Goal: Communication & Community: Participate in discussion

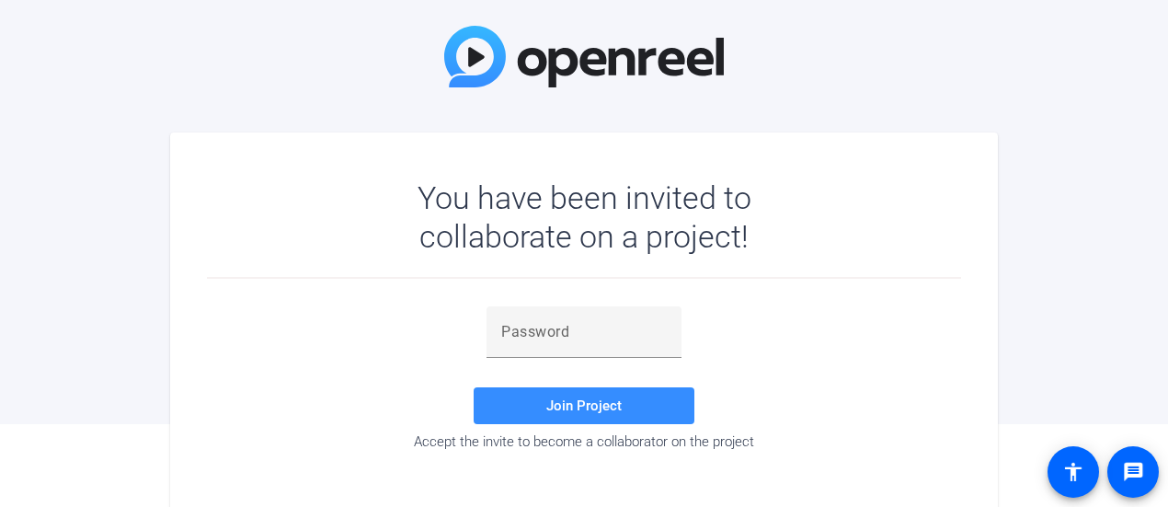
scroll to position [88, 0]
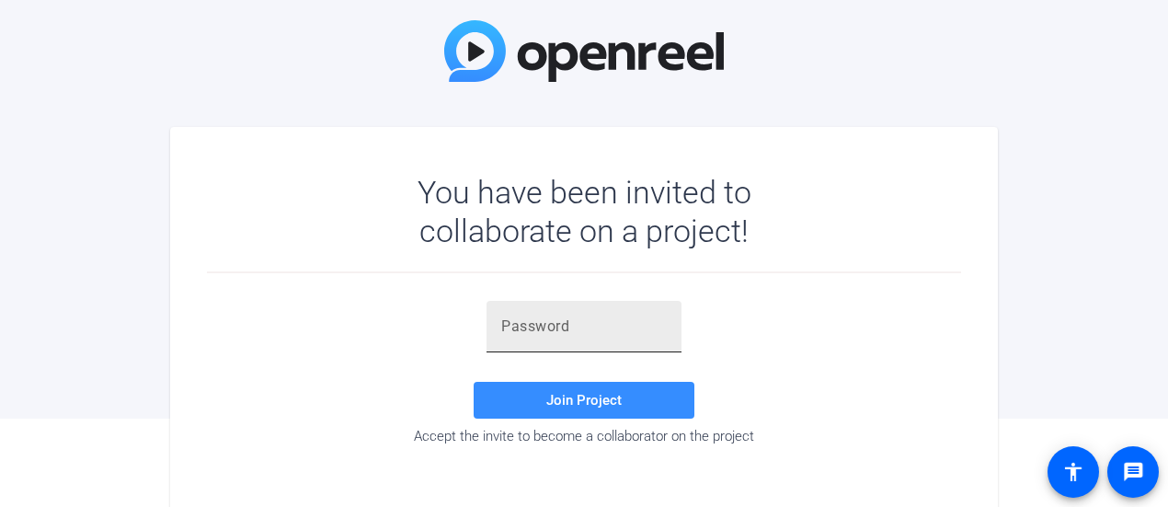
click at [587, 320] on input "text" at bounding box center [583, 326] width 165 height 22
type input "binhnf"
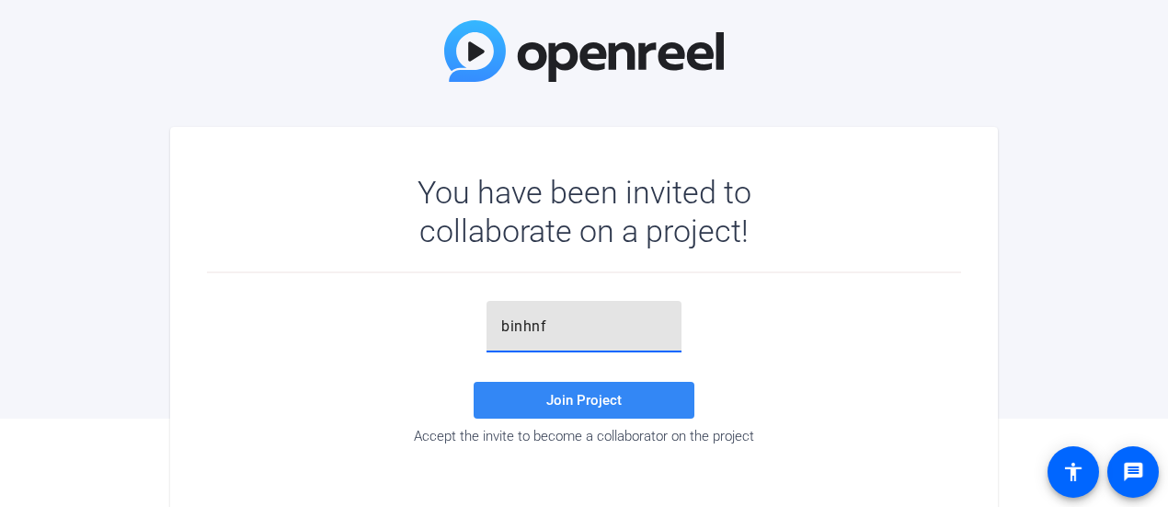
click at [641, 409] on span at bounding box center [583, 400] width 221 height 44
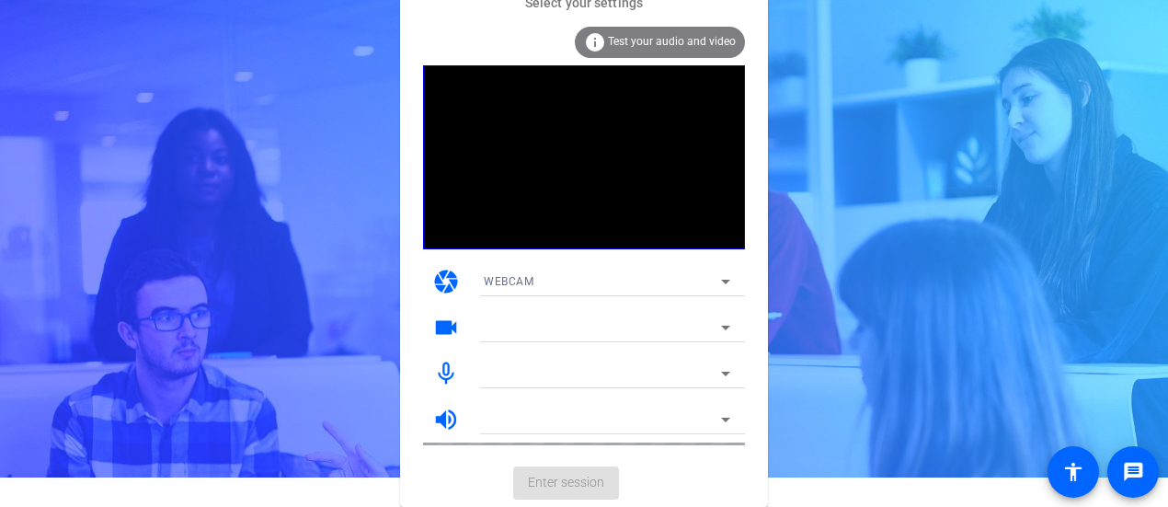
scroll to position [28, 0]
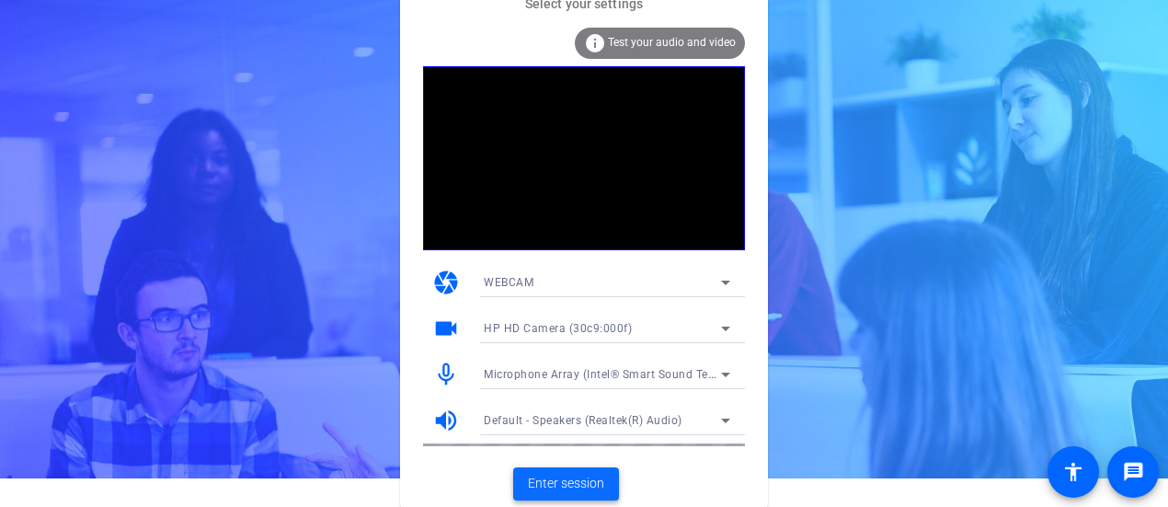
click at [593, 482] on span "Enter session" at bounding box center [566, 482] width 76 height 19
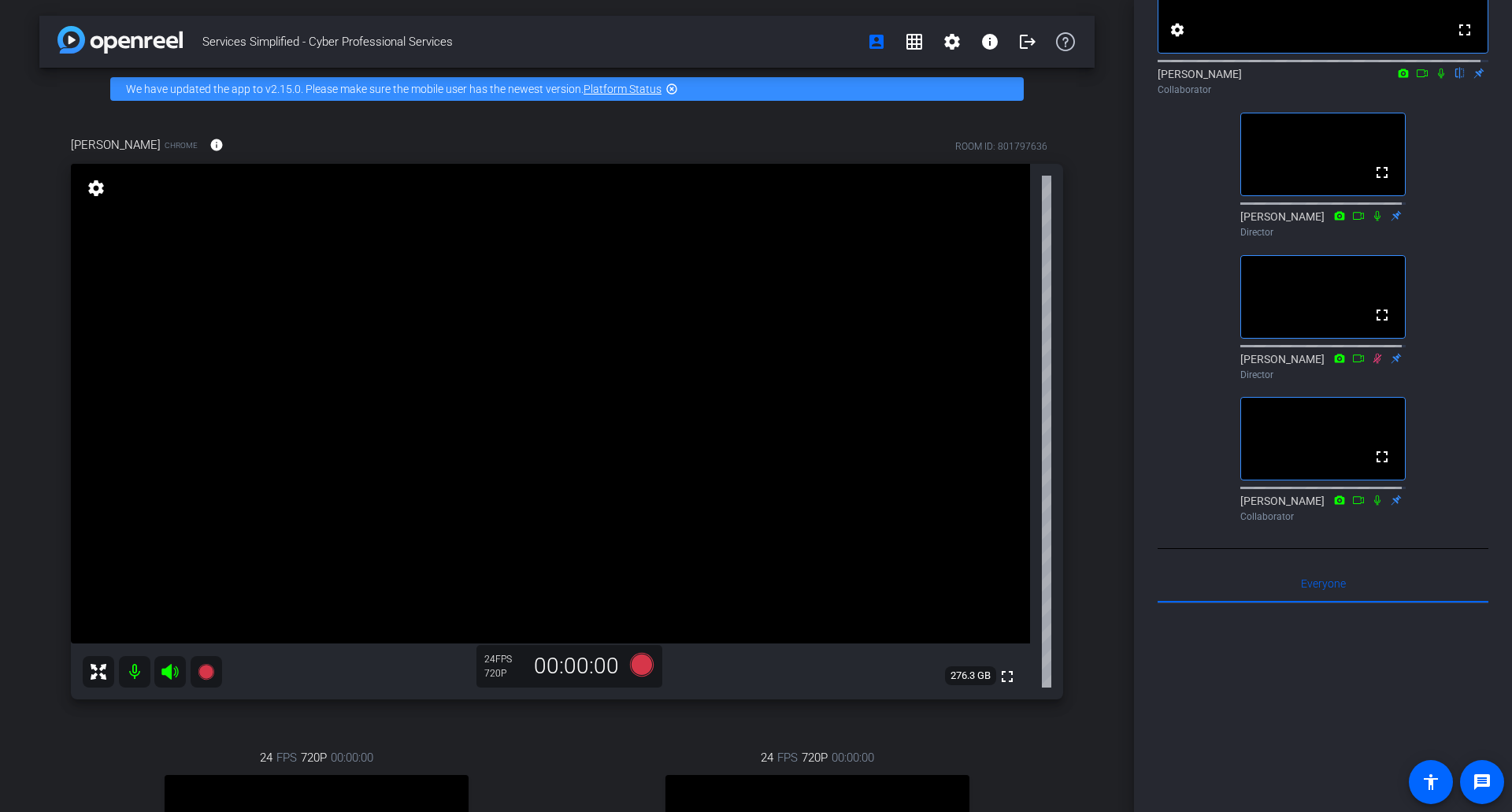
scroll to position [199, 0]
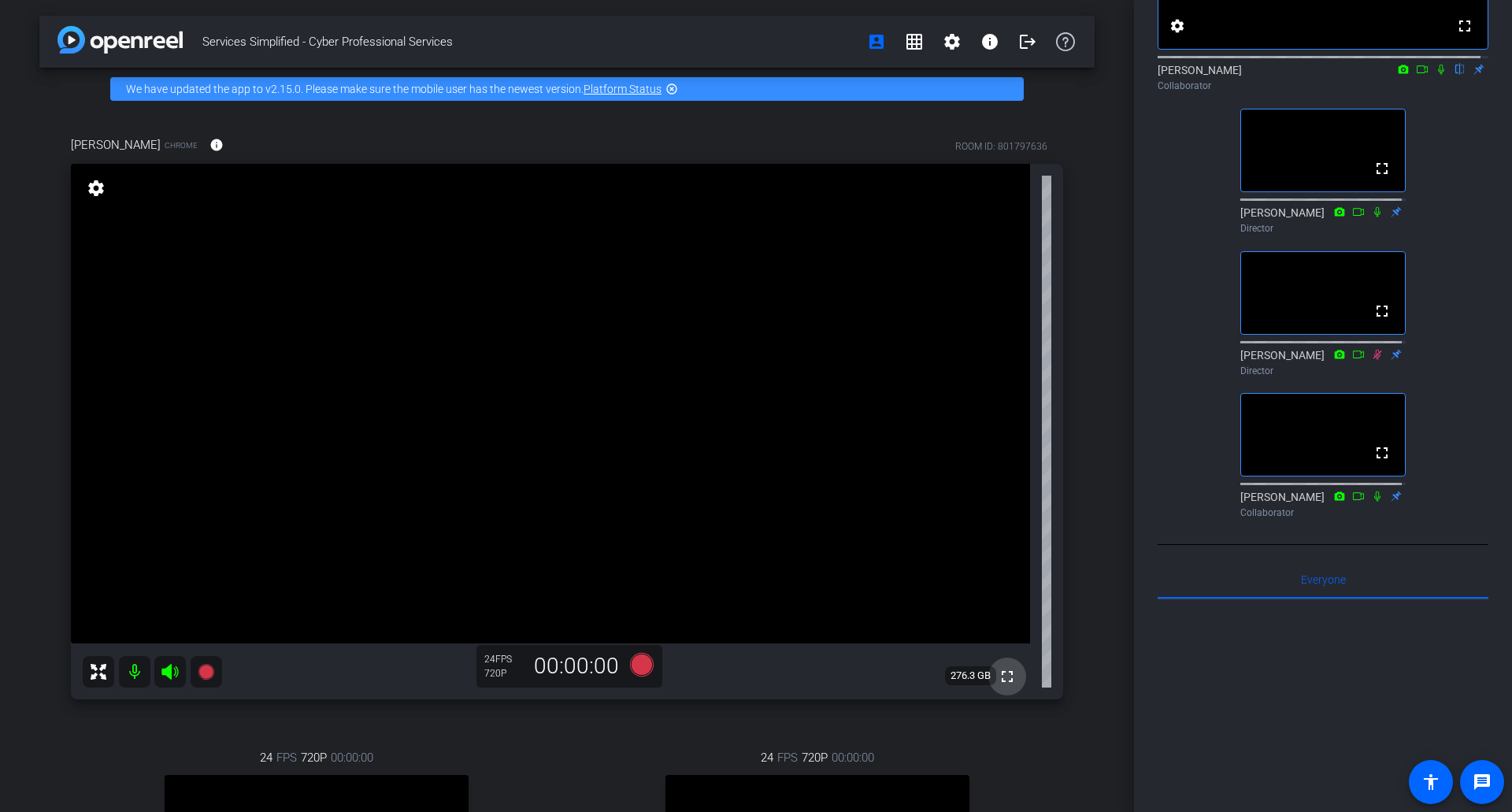
click at [1000, 433] on mat-icon "fullscreen" at bounding box center [1007, 677] width 19 height 19
click at [1000, 428] on div "Participants Teleprompter Adjustments fullscreen settings [PERSON_NAME] flip Co…" at bounding box center [1323, 406] width 378 height 812
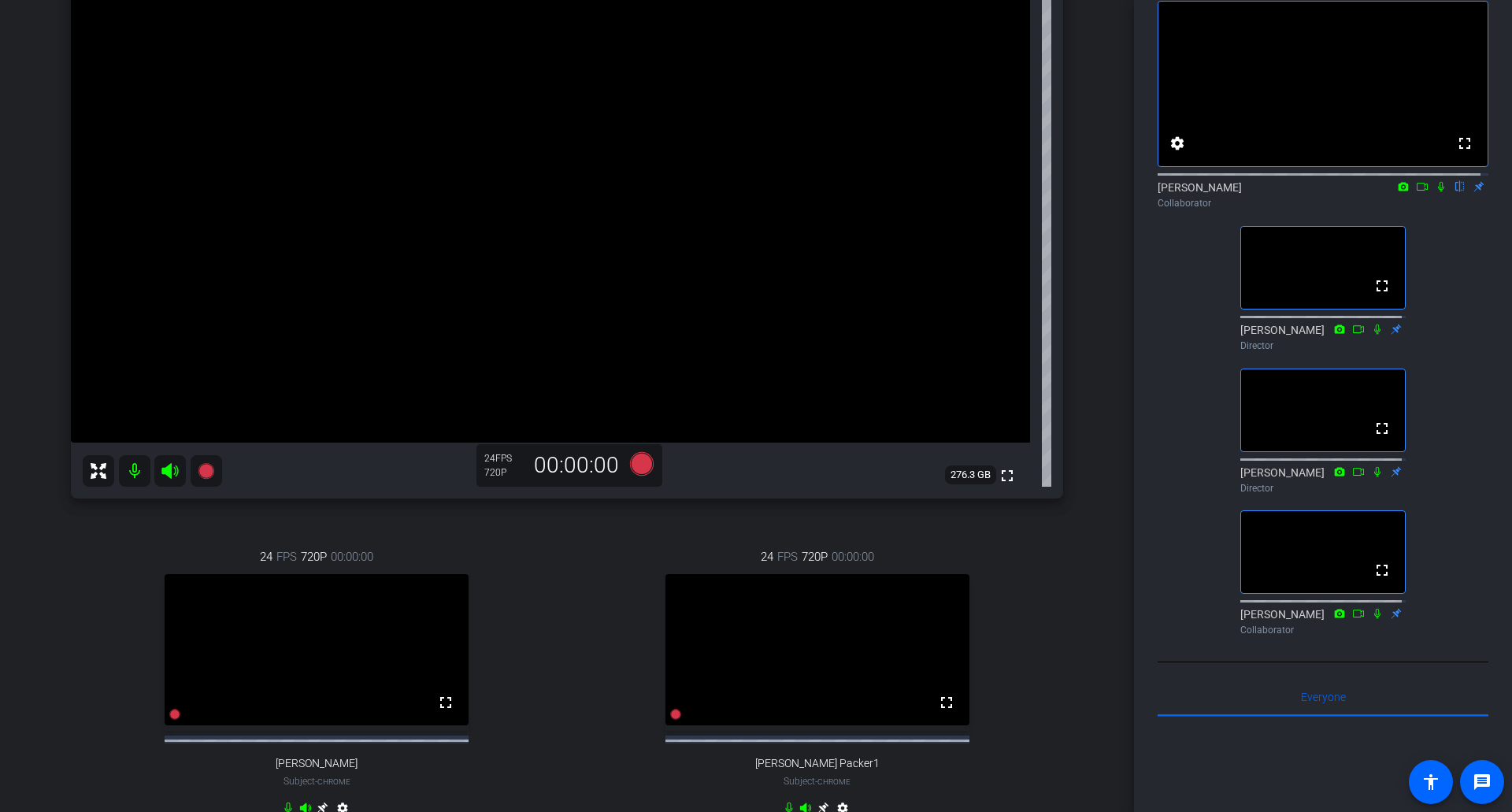
scroll to position [77, 0]
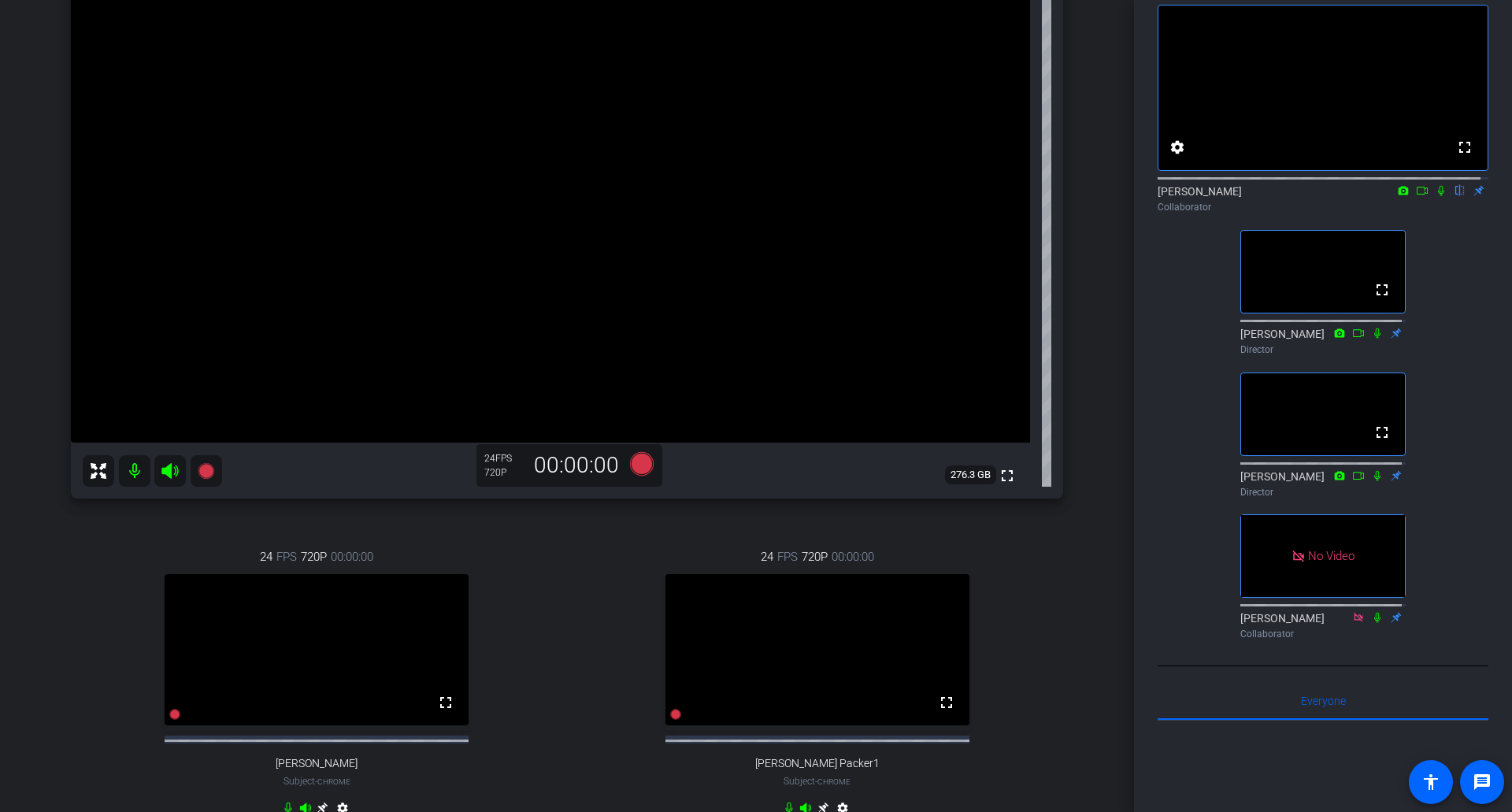
click at [1000, 196] on icon at bounding box center [1441, 190] width 13 height 11
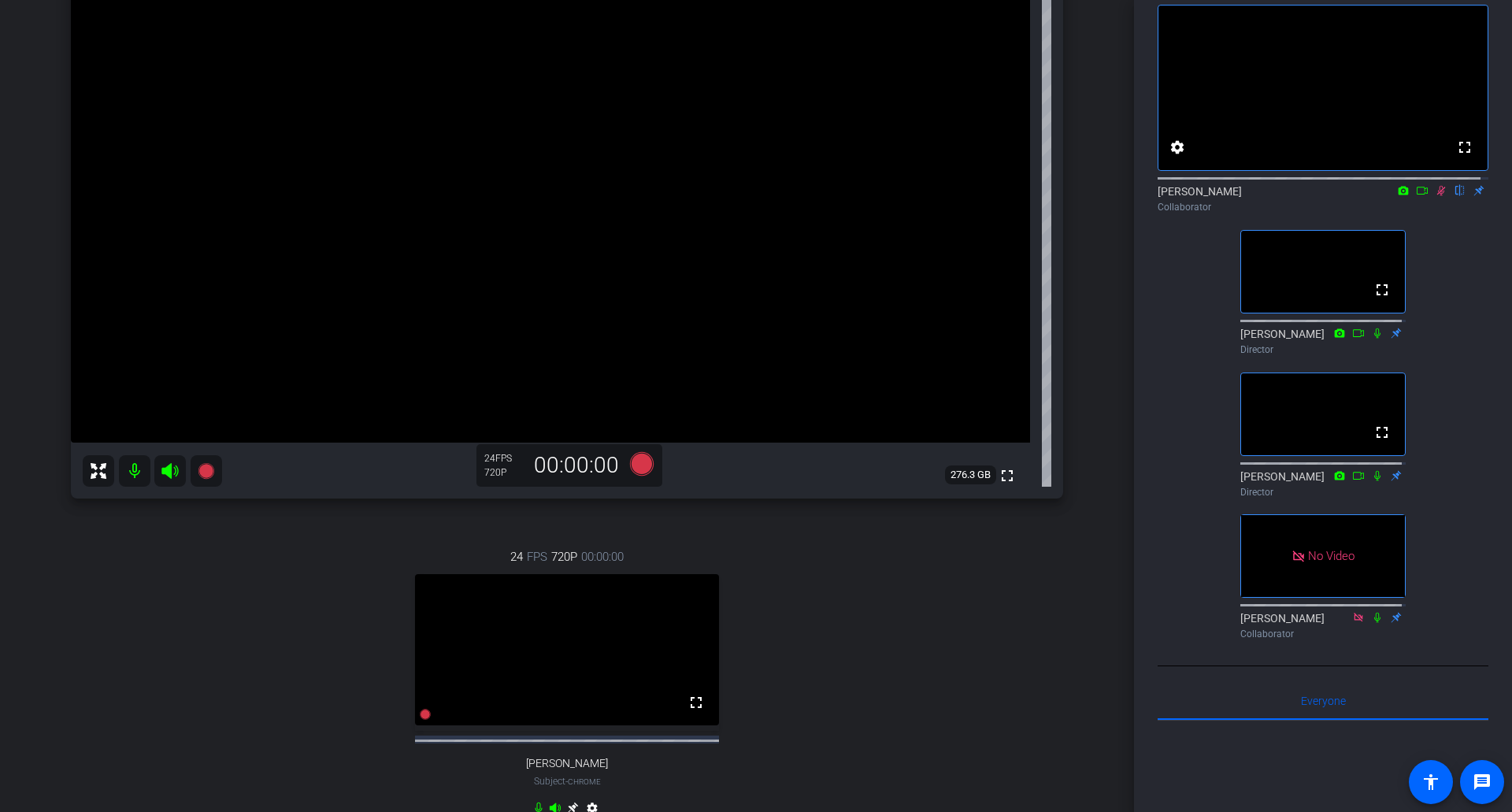
click at [1000, 196] on icon at bounding box center [1441, 190] width 13 height 11
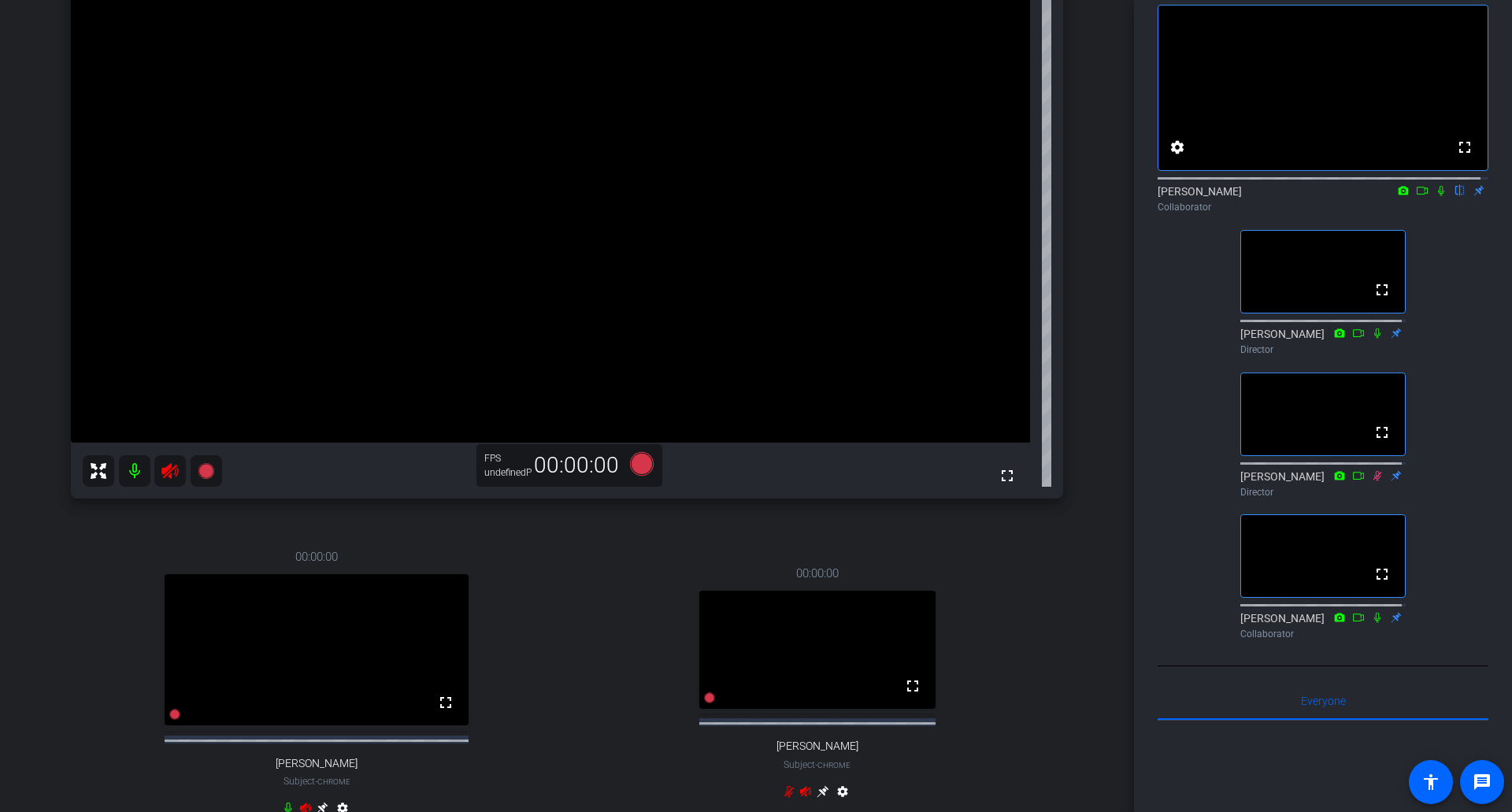
scroll to position [0, 0]
